Goal: Task Accomplishment & Management: Complete application form

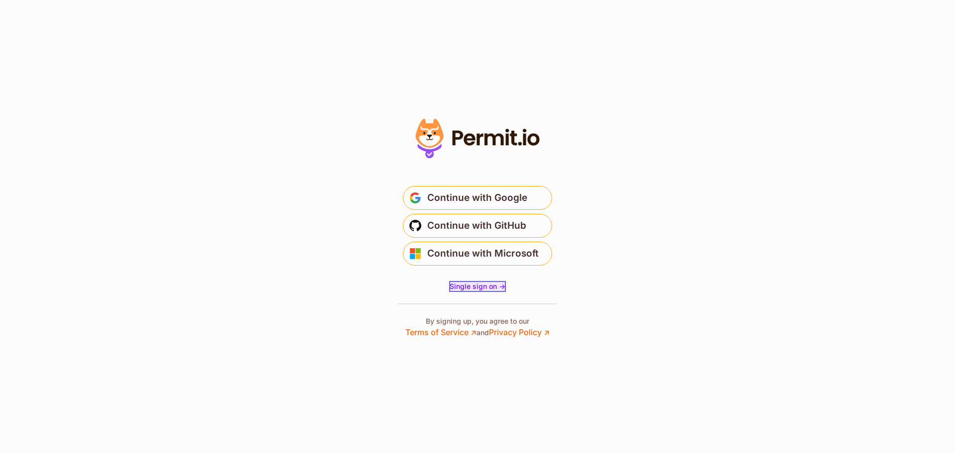
click at [480, 289] on span "Single sign on ->" at bounding box center [478, 286] width 56 height 8
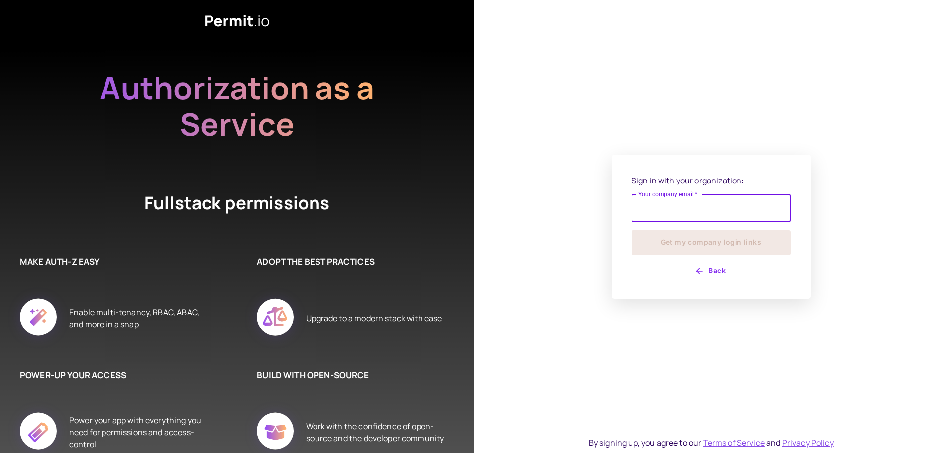
click at [656, 212] on input "Your company email   *" at bounding box center [710, 209] width 159 height 28
